Goal: Task Accomplishment & Management: Manage account settings

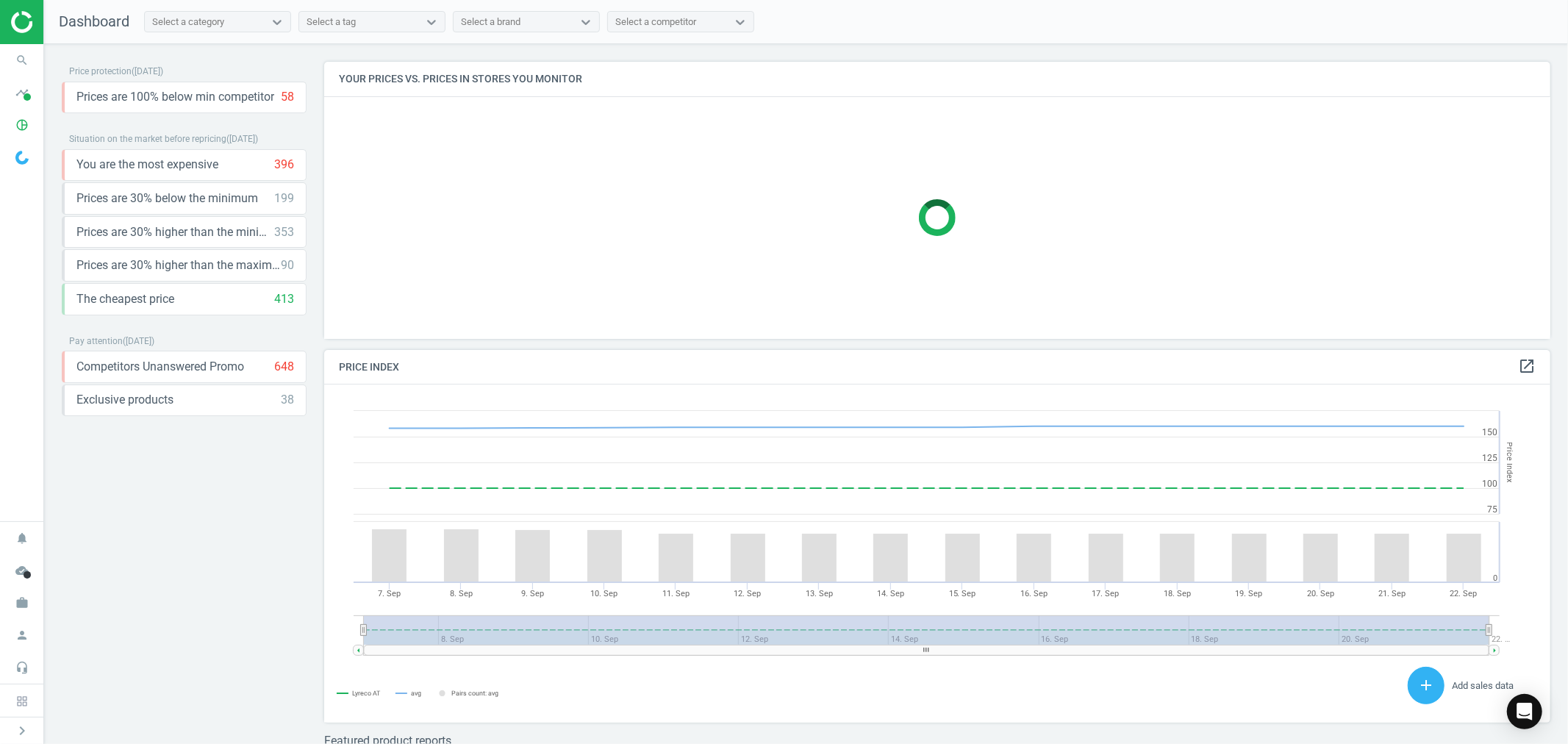
scroll to position [364, 1240]
click at [25, 605] on icon "work" at bounding box center [22, 603] width 28 height 28
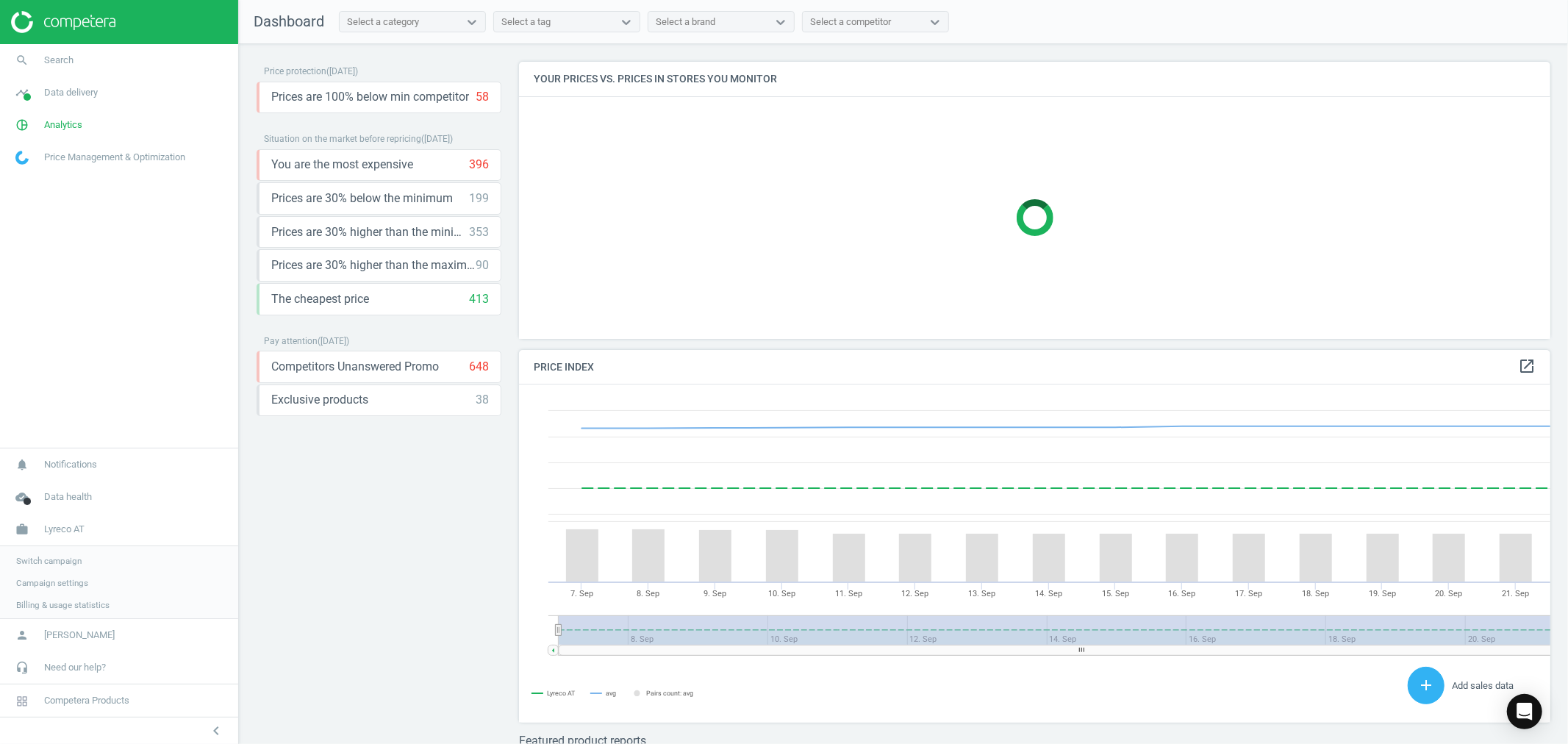
scroll to position [8, 8]
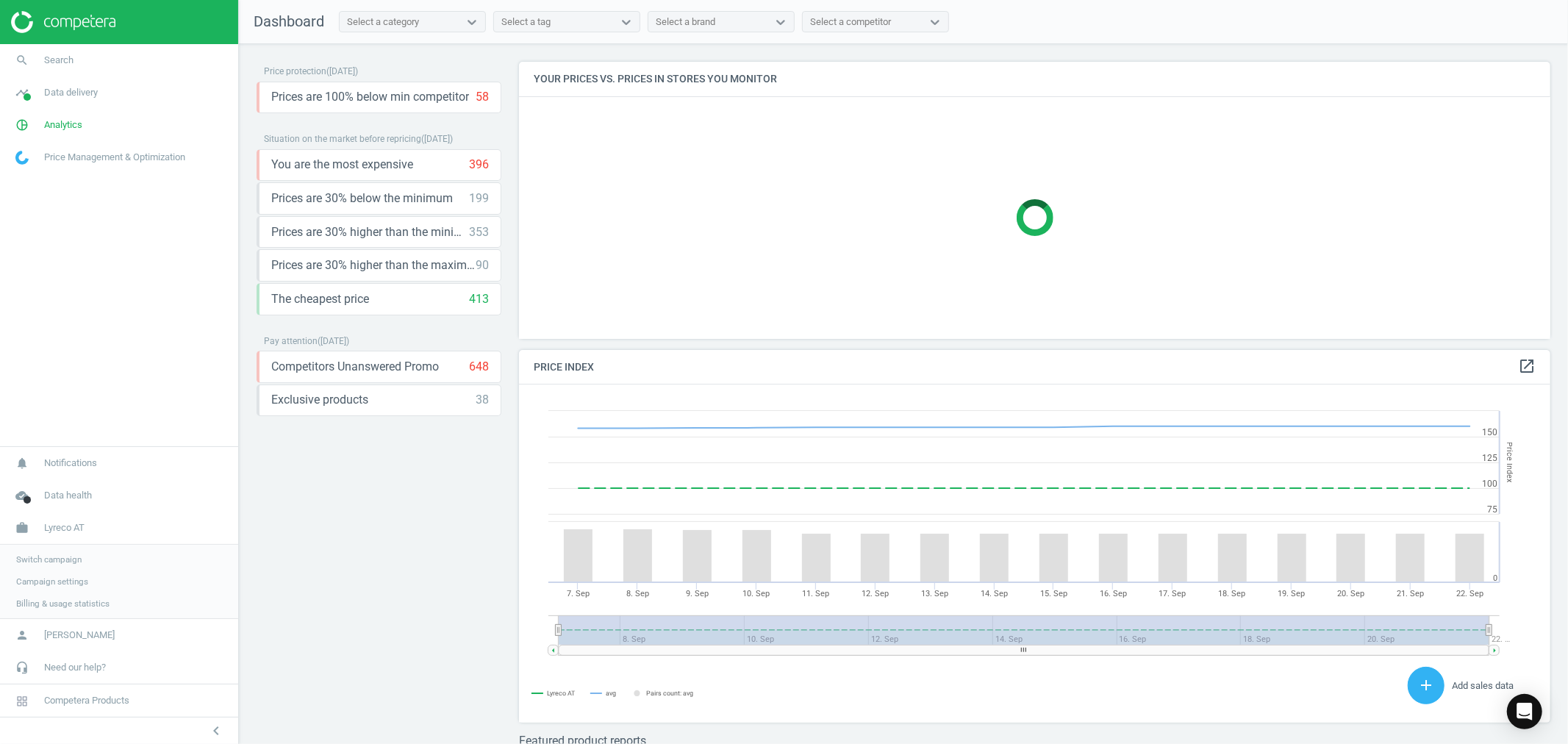
click at [60, 559] on span "Switch campaign" at bounding box center [49, 559] width 65 height 12
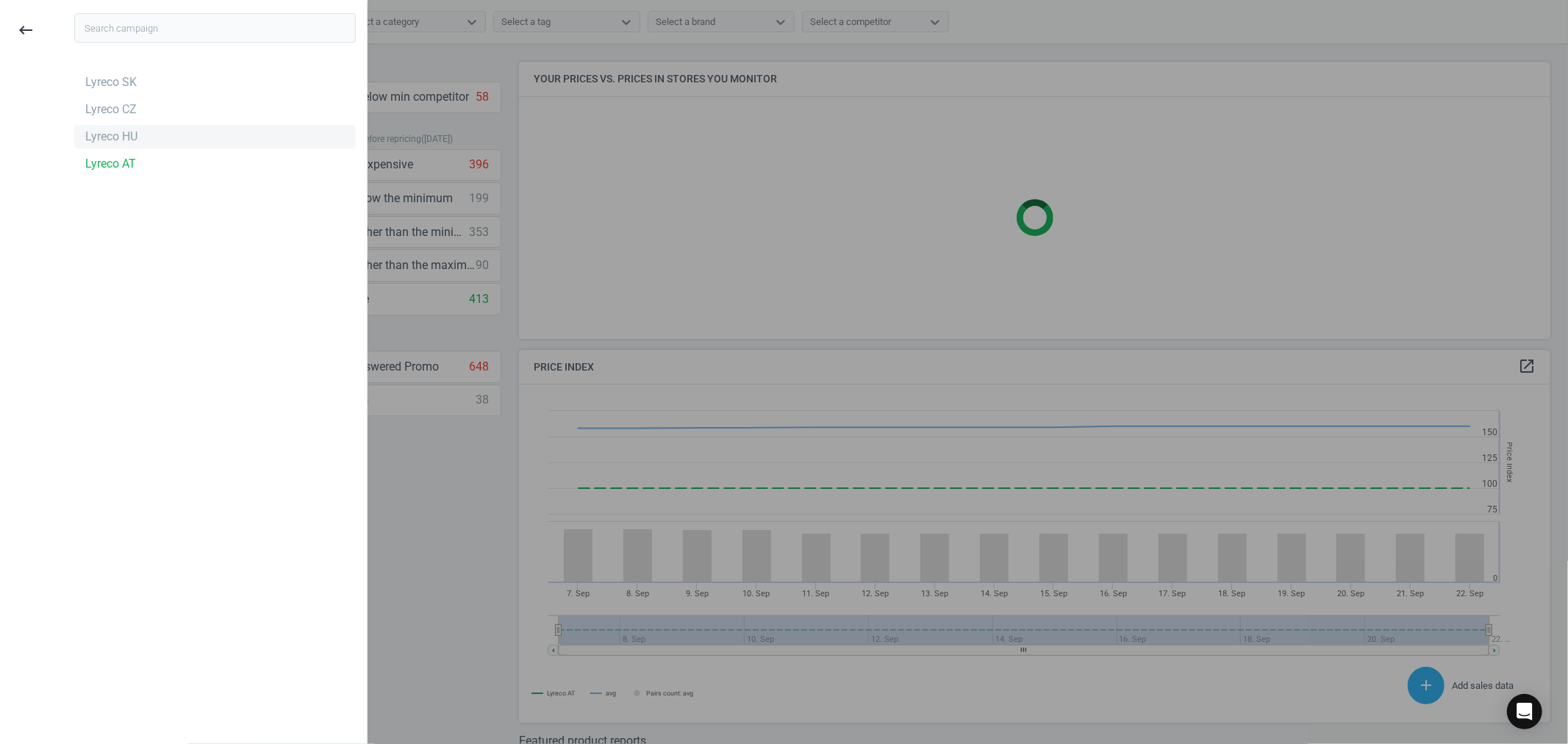
click at [129, 136] on div "Lyreco HU" at bounding box center [111, 137] width 52 height 17
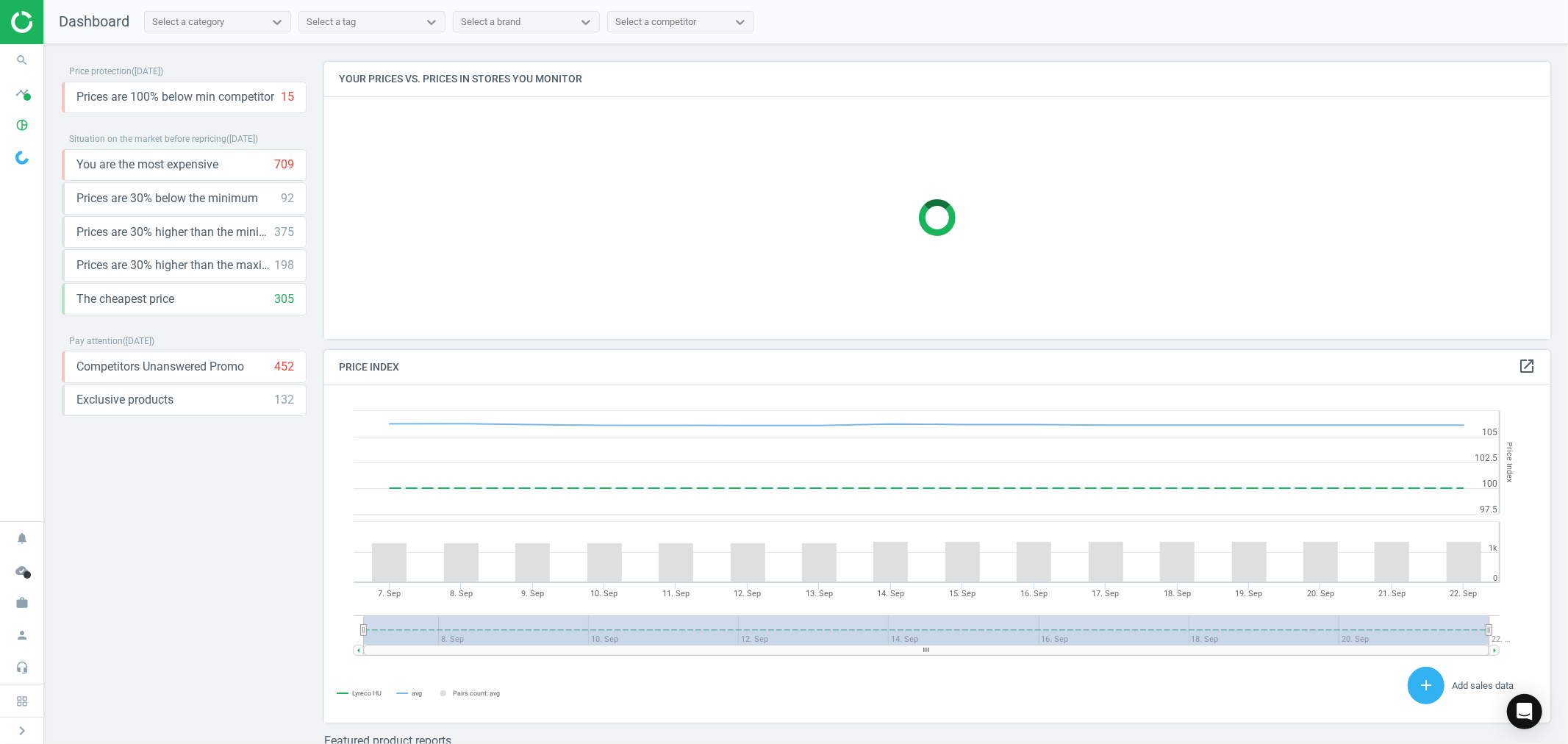
scroll to position [364, 1240]
